Goal: Task Accomplishment & Management: Manage account settings

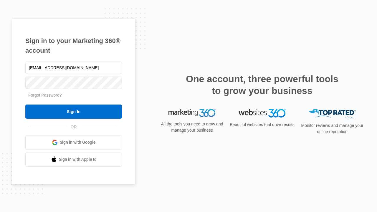
type input "[EMAIL_ADDRESS][DOMAIN_NAME]"
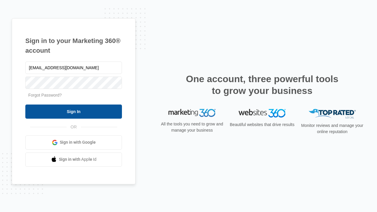
click at [74, 111] on input "Sign In" at bounding box center [73, 112] width 97 height 14
